Goal: Information Seeking & Learning: Learn about a topic

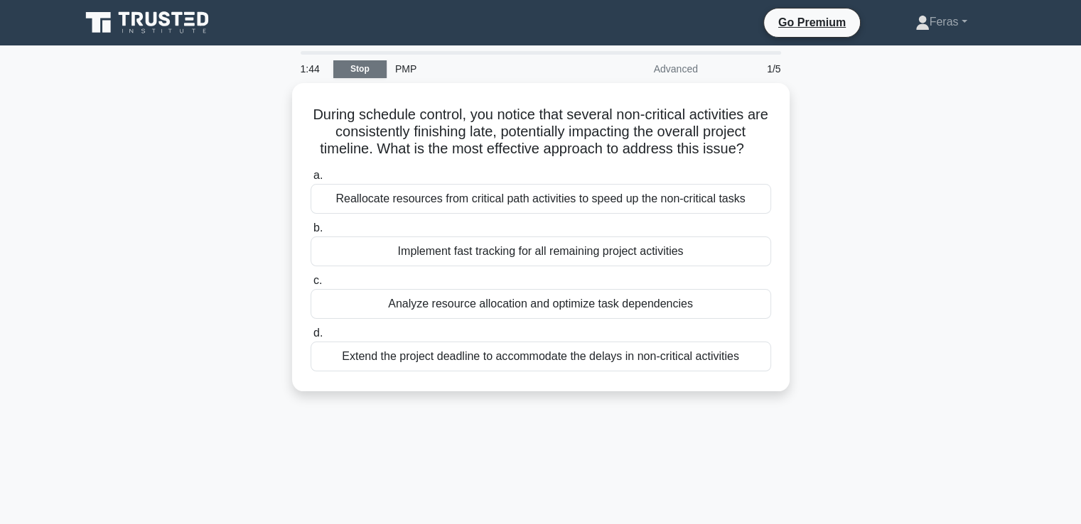
click at [366, 63] on link "Stop" at bounding box center [359, 69] width 53 height 18
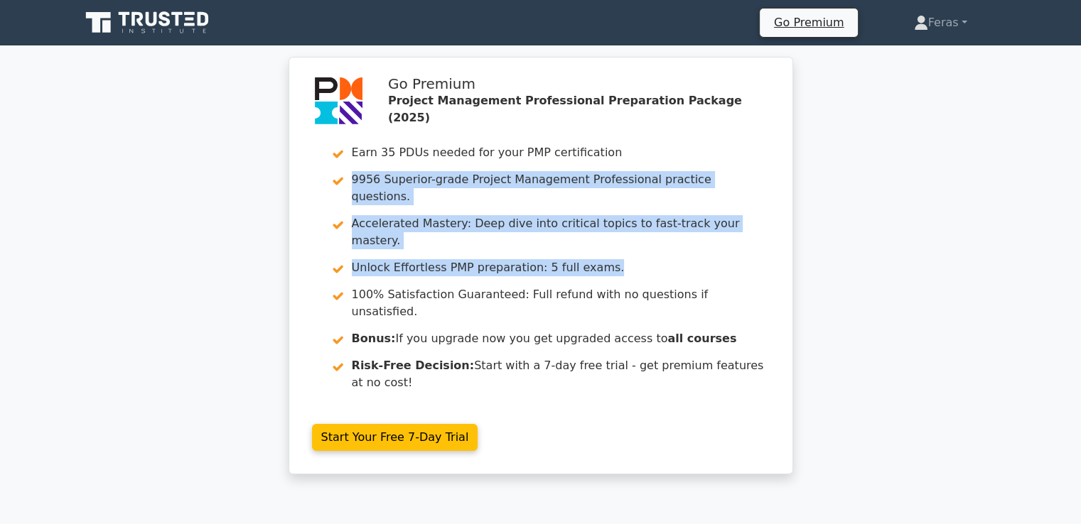
drag, startPoint x: 1077, startPoint y: 149, endPoint x: 1066, endPoint y: 227, distance: 78.2
click at [1066, 227] on div "Go Premium Project Management Professional Preparation Package (2025) Earn 35 P…" at bounding box center [540, 274] width 1081 height 435
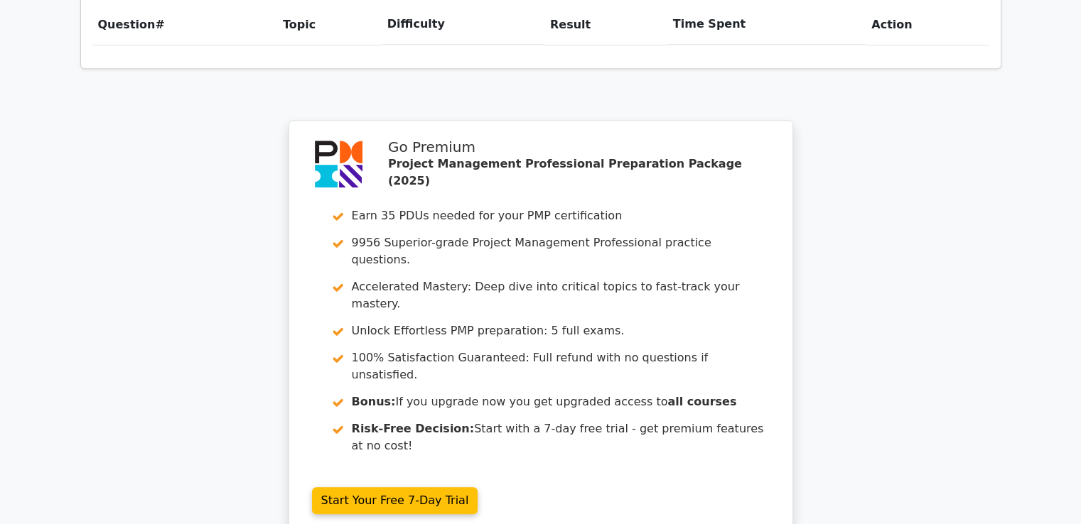
scroll to position [1274, 0]
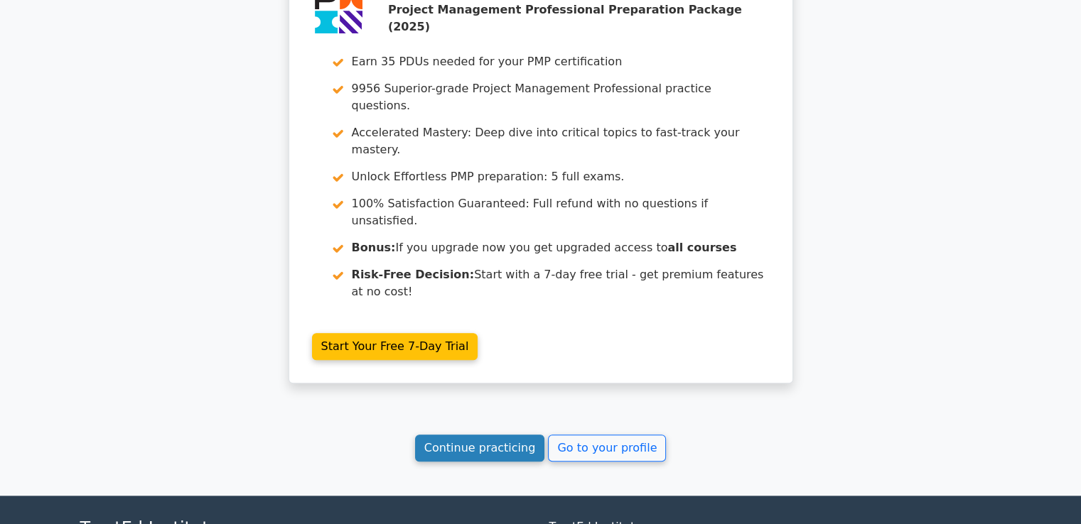
click at [509, 435] on link "Continue practicing" at bounding box center [480, 448] width 130 height 27
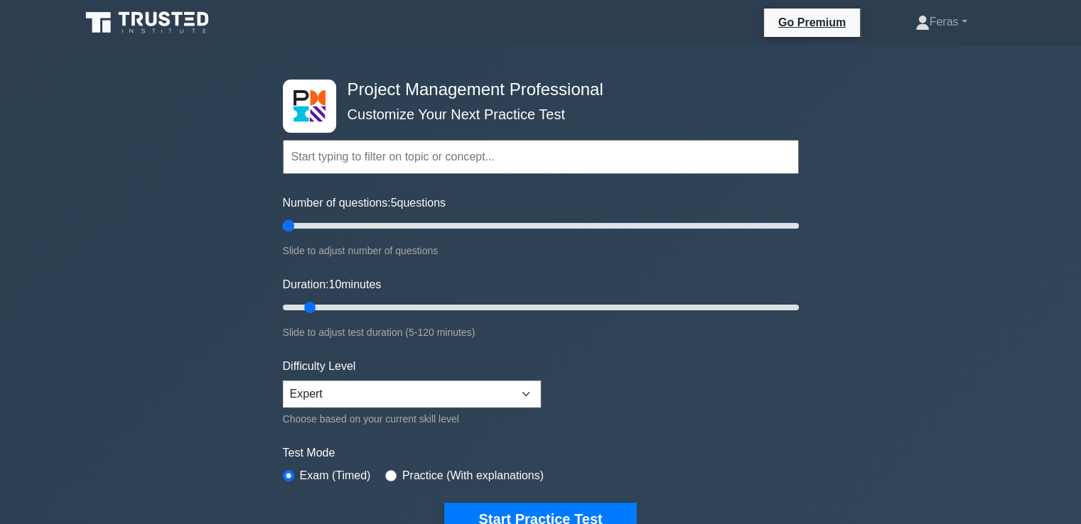
drag, startPoint x: 304, startPoint y: 222, endPoint x: 257, endPoint y: 234, distance: 48.9
type input "5"
click at [283, 231] on input "Number of questions: 5 questions" at bounding box center [541, 225] width 516 height 17
drag, startPoint x: 304, startPoint y: 309, endPoint x: 264, endPoint y: 319, distance: 41.0
type input "5"
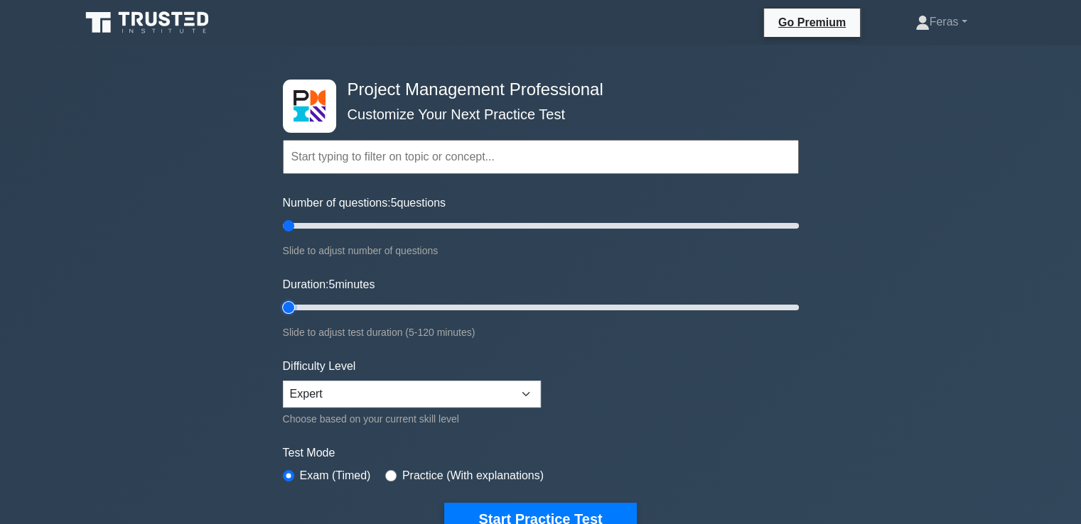
click at [283, 315] on input "Duration: 5 minutes" at bounding box center [541, 307] width 516 height 17
click at [472, 509] on button "Start Practice Test" at bounding box center [540, 519] width 192 height 33
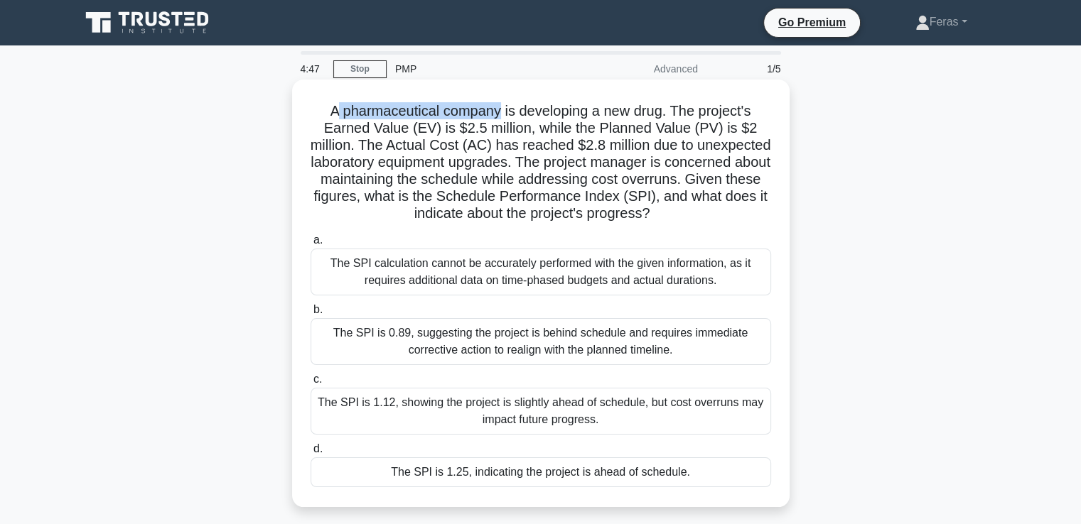
drag, startPoint x: 333, startPoint y: 109, endPoint x: 500, endPoint y: 112, distance: 167.7
click at [500, 112] on h5 "A pharmaceutical company is developing a new drug. The project's Earned Value (…" at bounding box center [540, 162] width 463 height 121
copy h5 "pharmaceutical company"
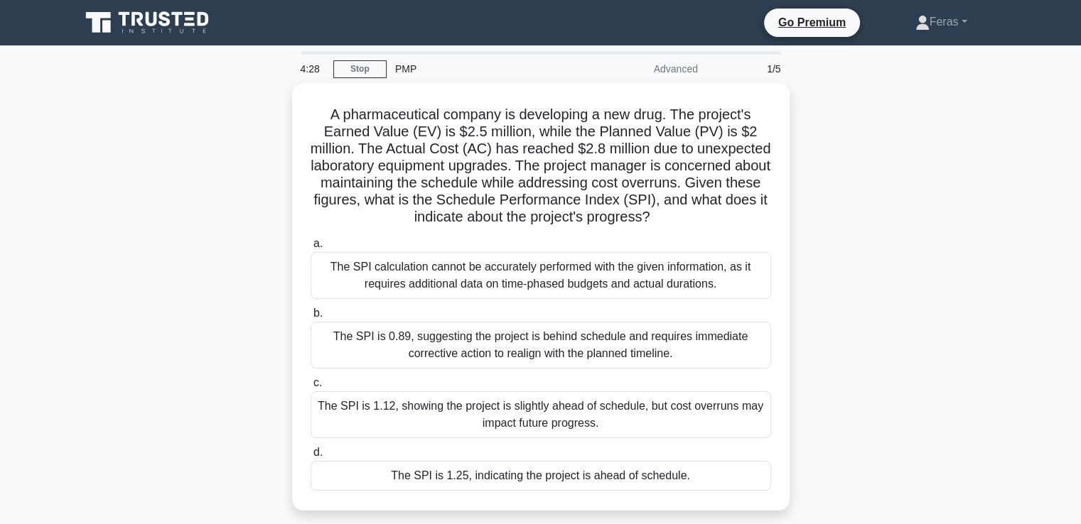
click at [898, 298] on div "A pharmaceutical company is developing a new drug. The project's Earned Value (…" at bounding box center [541, 305] width 938 height 445
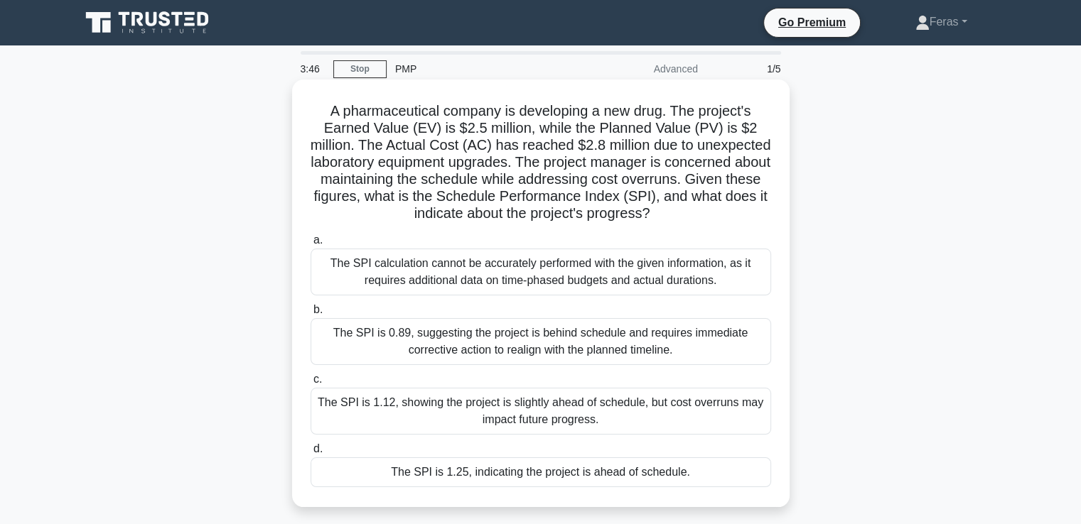
click at [459, 285] on div "The SPI calculation cannot be accurately performed with the given information, …" at bounding box center [541, 272] width 460 height 47
click at [311, 245] on input "a. The SPI calculation cannot be accurately performed with the given informatio…" at bounding box center [311, 240] width 0 height 9
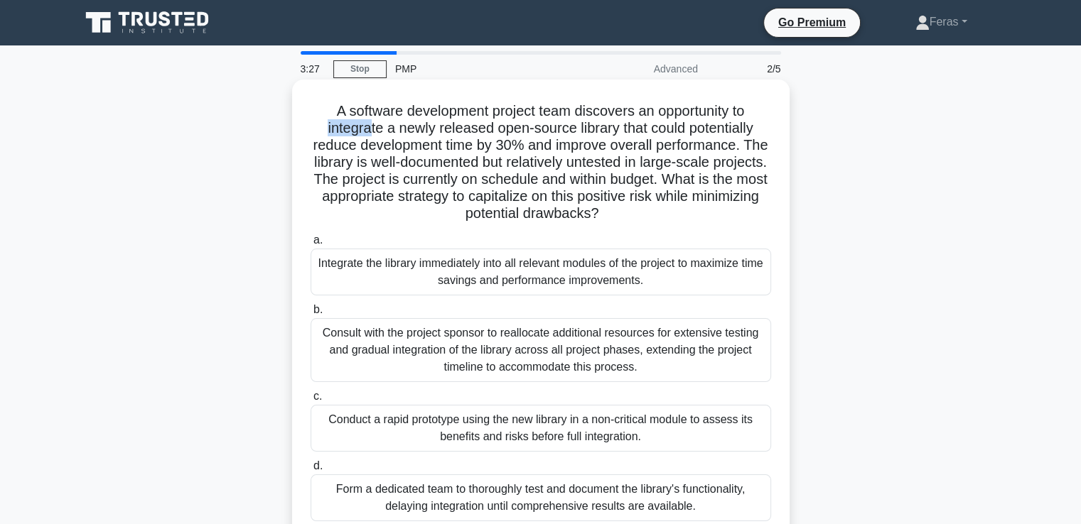
drag, startPoint x: 360, startPoint y: 129, endPoint x: 303, endPoint y: 129, distance: 57.6
click at [303, 129] on div "A software development project team discovers an opportunity to integrate a new…" at bounding box center [541, 310] width 486 height 451
click at [310, 124] on h5 "A software development project team discovers an opportunity to integrate a new…" at bounding box center [540, 162] width 463 height 121
click at [325, 128] on h5 "A software development project team discovers an opportunity to integrate a new…" at bounding box center [540, 162] width 463 height 121
drag, startPoint x: 321, startPoint y: 128, endPoint x: 381, endPoint y: 131, distance: 59.8
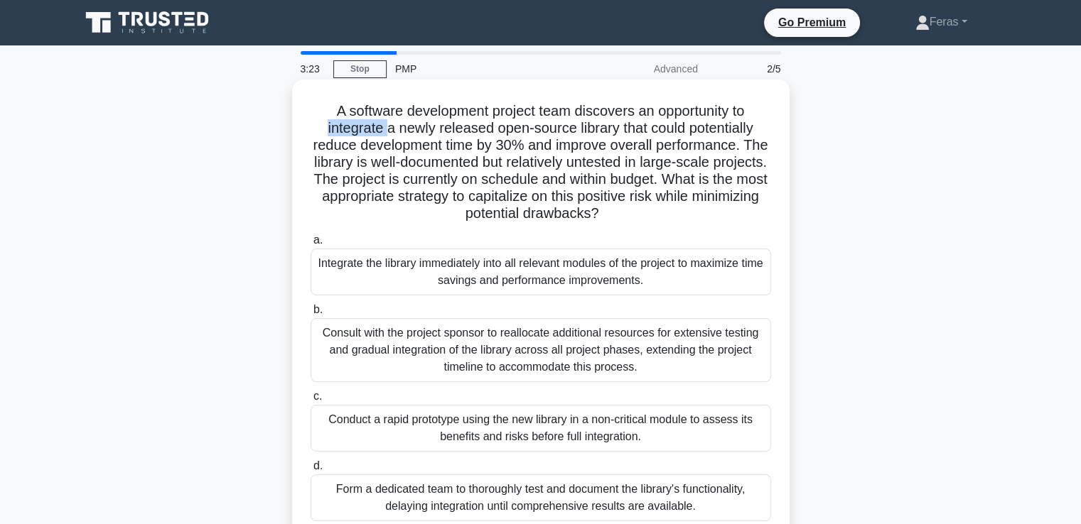
click at [381, 131] on h5 "A software development project team discovers an opportunity to integrate a new…" at bounding box center [540, 162] width 463 height 121
copy h5 "integrate"
drag, startPoint x: 694, startPoint y: 128, endPoint x: 765, endPoint y: 132, distance: 71.2
click at [765, 132] on h5 "A software development project team discovers an opportunity to integrate a new…" at bounding box center [540, 162] width 463 height 121
copy h5 "potentially"
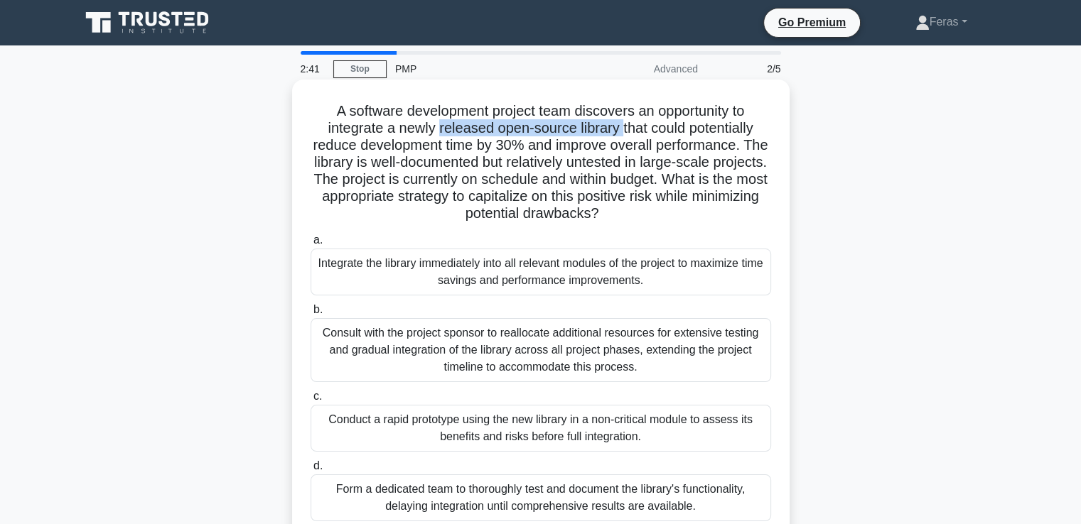
drag, startPoint x: 437, startPoint y: 131, endPoint x: 622, endPoint y: 122, distance: 185.7
click at [622, 122] on h5 "A software development project team discovers an opportunity to integrate a new…" at bounding box center [540, 162] width 463 height 121
copy h5 "released open-source library"
click at [427, 272] on div "Integrate the library immediately into all relevant modules of the project to m…" at bounding box center [541, 272] width 460 height 47
click at [311, 245] on input "a. Integrate the library immediately into all relevant modules of the project t…" at bounding box center [311, 240] width 0 height 9
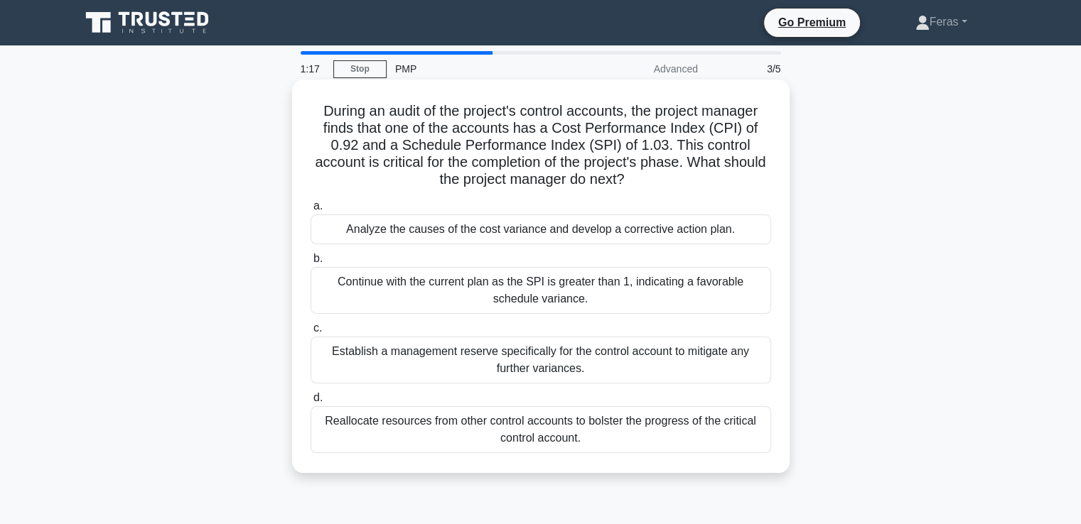
click at [628, 235] on div "Analyze the causes of the cost variance and develop a corrective action plan." at bounding box center [541, 230] width 460 height 30
click at [311, 211] on input "a. Analyze the causes of the cost variance and develop a corrective action plan." at bounding box center [311, 206] width 0 height 9
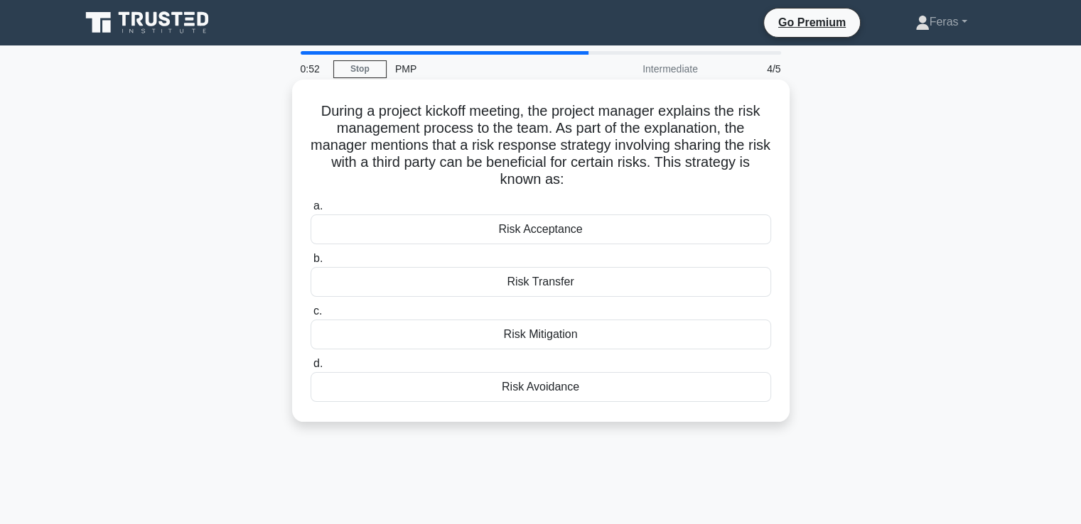
click at [620, 284] on div "Risk Transfer" at bounding box center [541, 282] width 460 height 30
click at [311, 264] on input "b. Risk Transfer" at bounding box center [311, 258] width 0 height 9
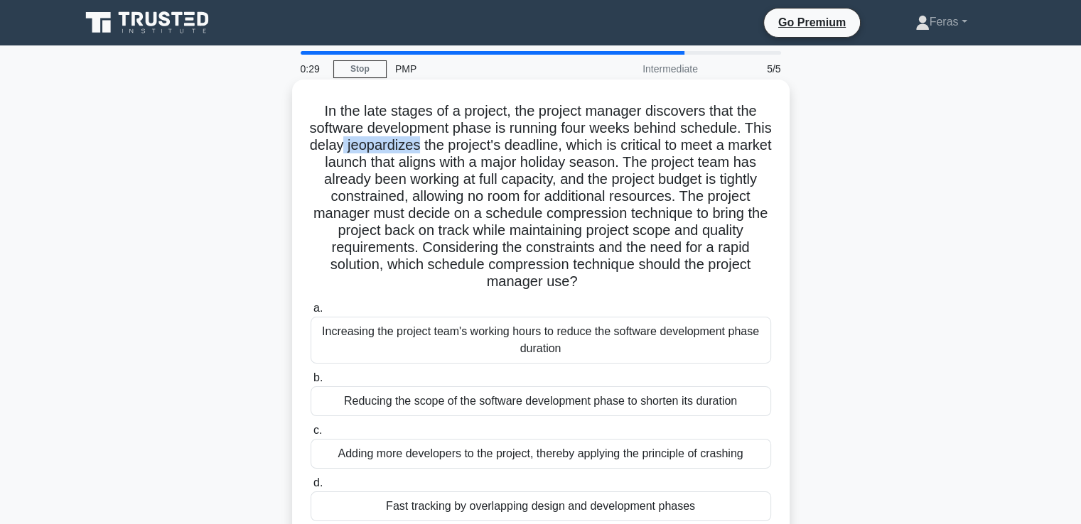
drag, startPoint x: 378, startPoint y: 149, endPoint x: 454, endPoint y: 149, distance: 76.0
click at [454, 149] on h5 "In the late stages of a project, the project manager discovers that the softwar…" at bounding box center [540, 196] width 463 height 189
copy h5 "jeopardizes"
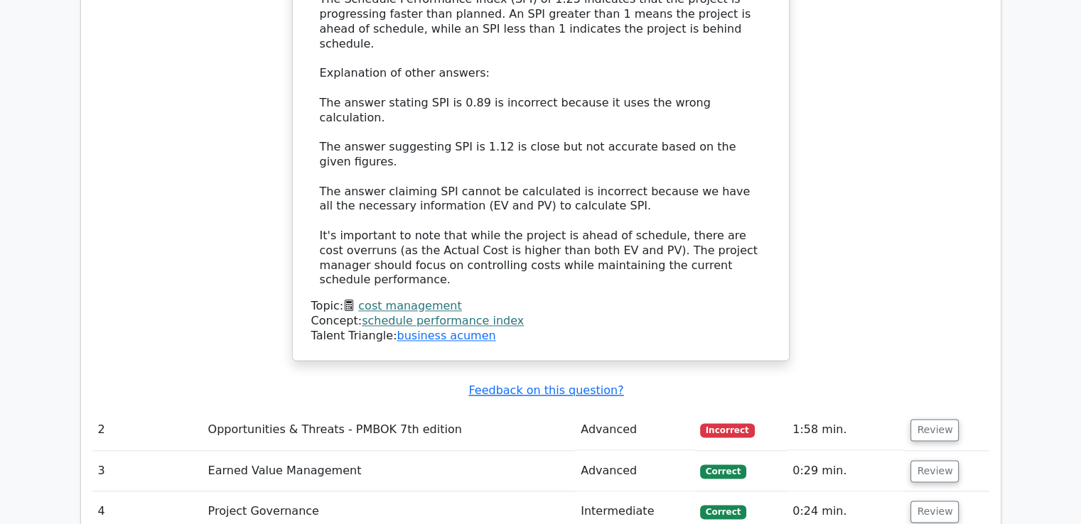
scroll to position [1811, 0]
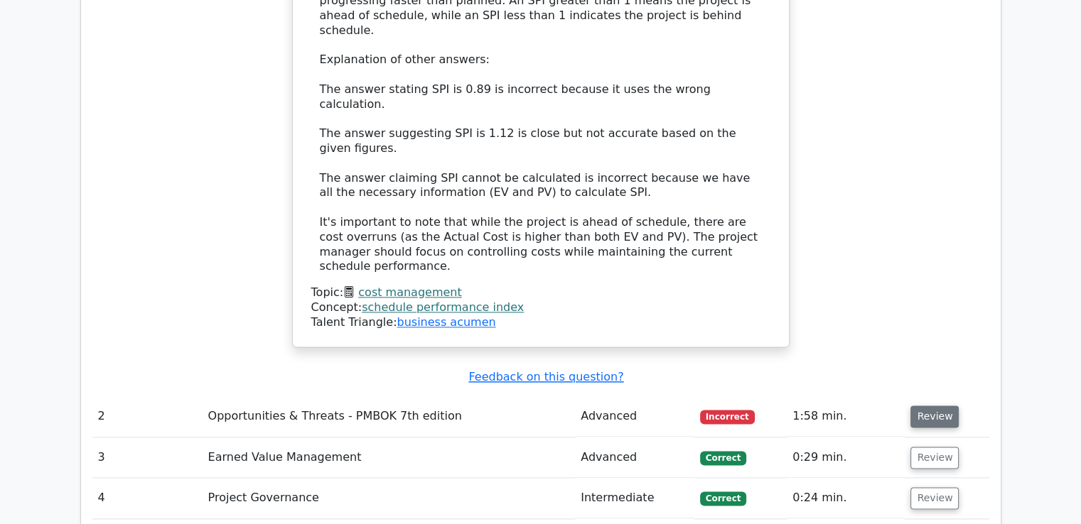
click at [941, 406] on button "Review" at bounding box center [934, 417] width 48 height 22
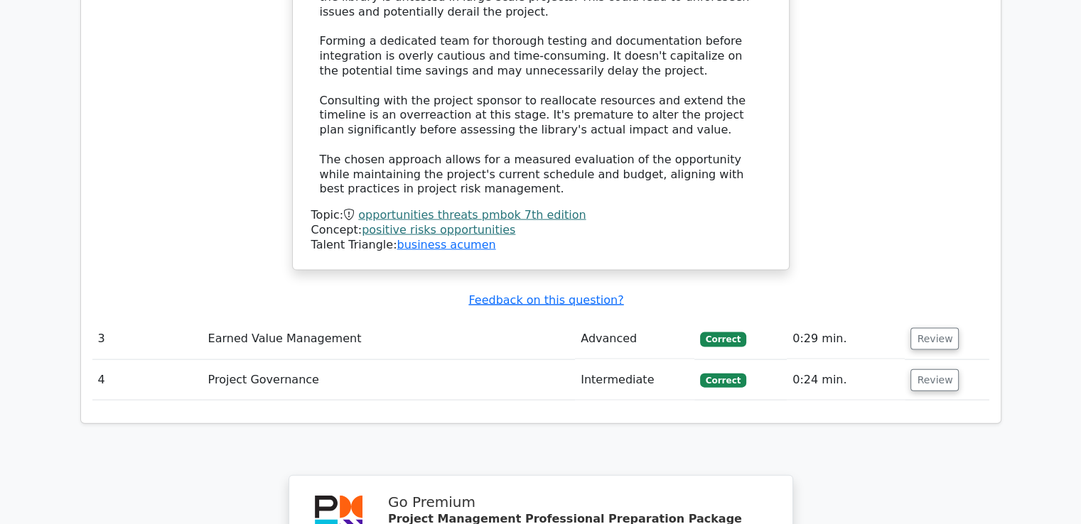
scroll to position [3078, 0]
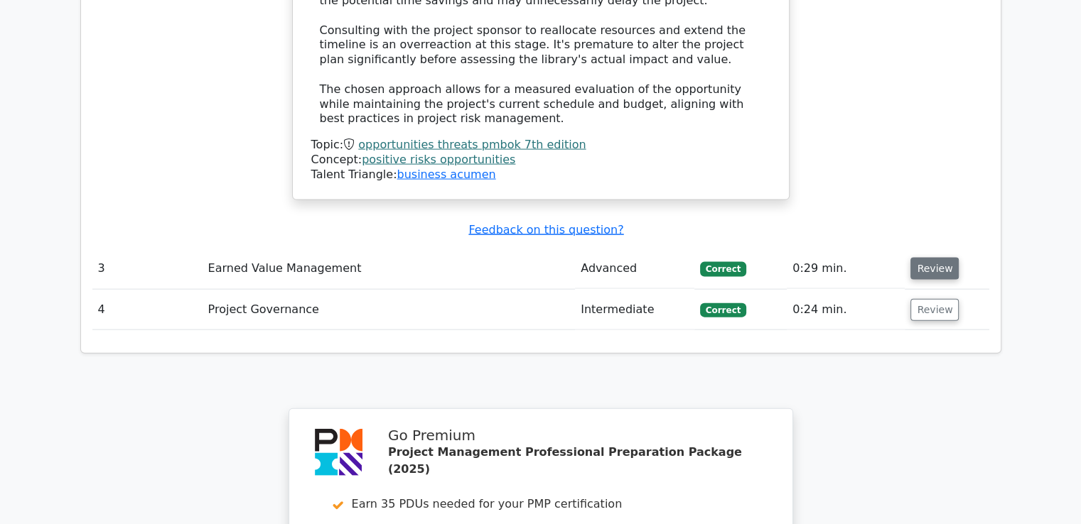
click at [929, 258] on button "Review" at bounding box center [934, 269] width 48 height 22
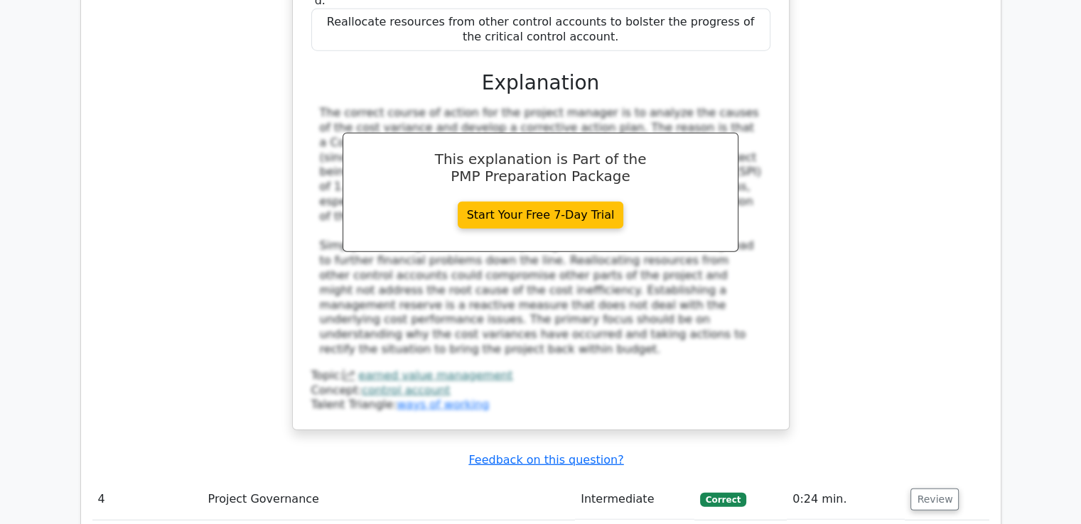
scroll to position [3706, 0]
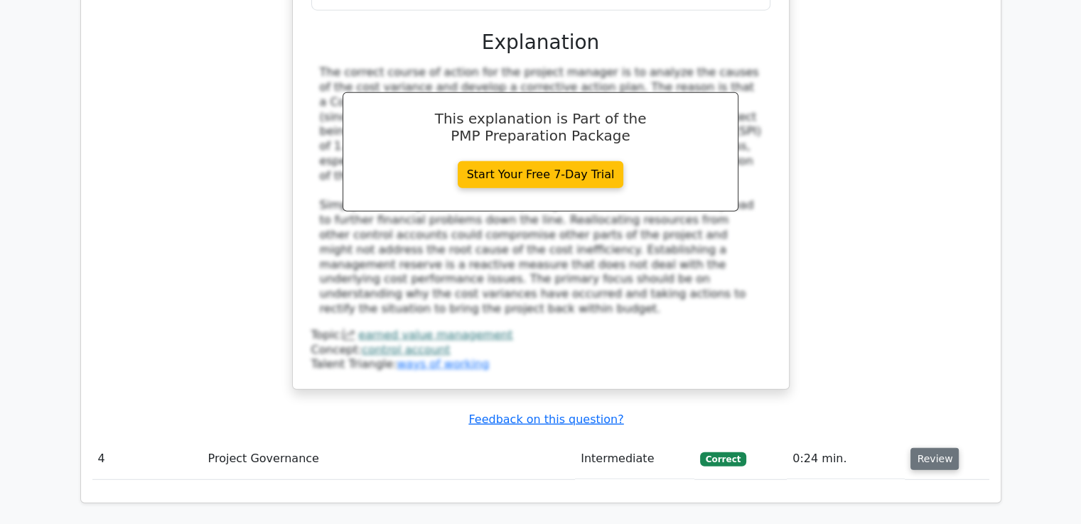
click at [944, 448] on button "Review" at bounding box center [934, 459] width 48 height 22
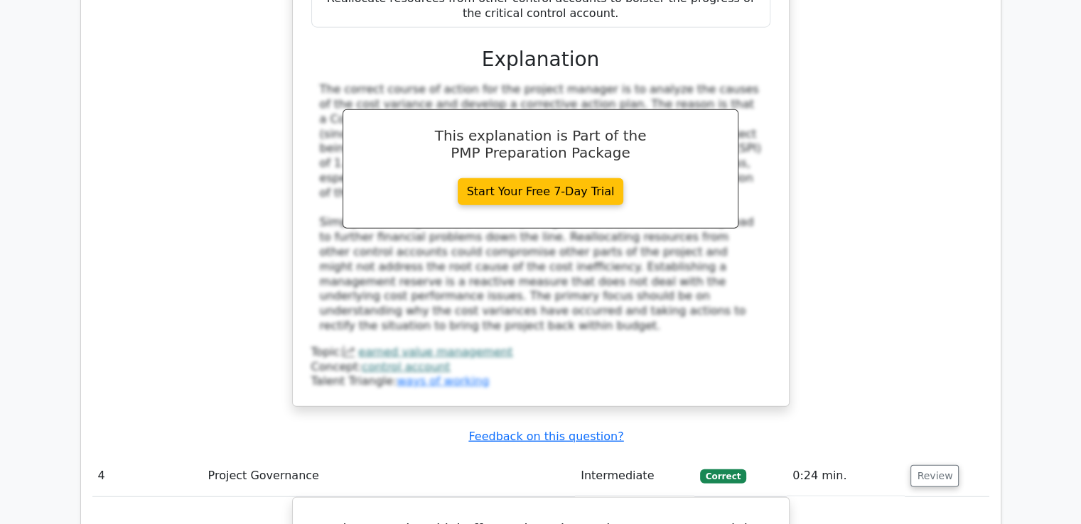
scroll to position [4750, 0]
